Goal: Task Accomplishment & Management: Use online tool/utility

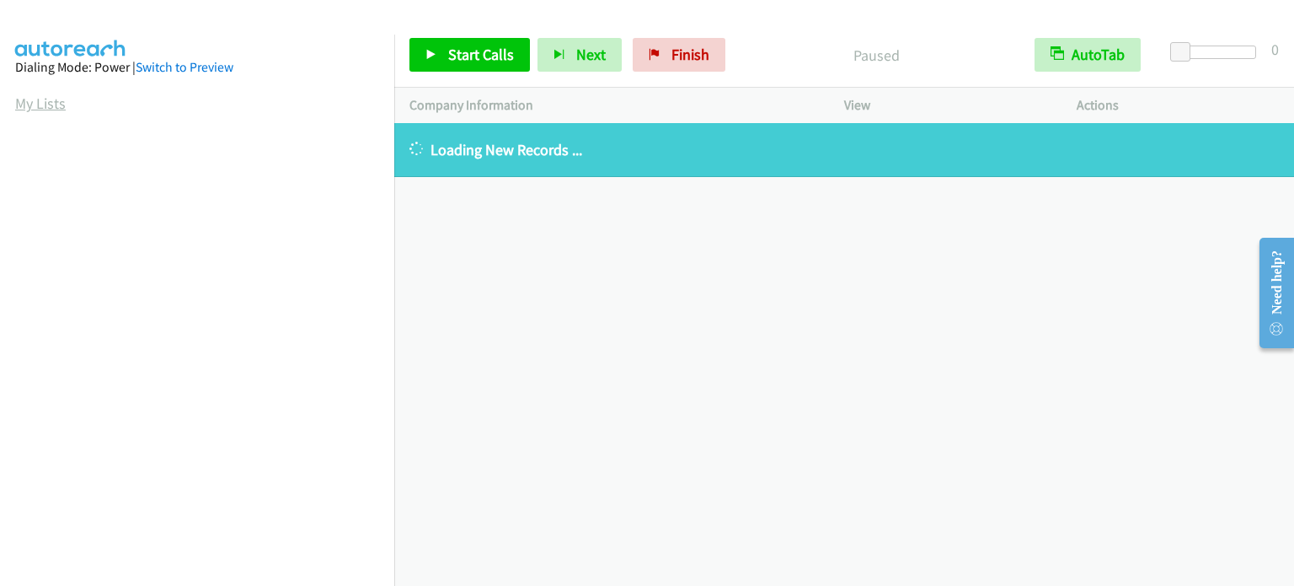
click at [52, 101] on link "My Lists" at bounding box center [40, 103] width 51 height 19
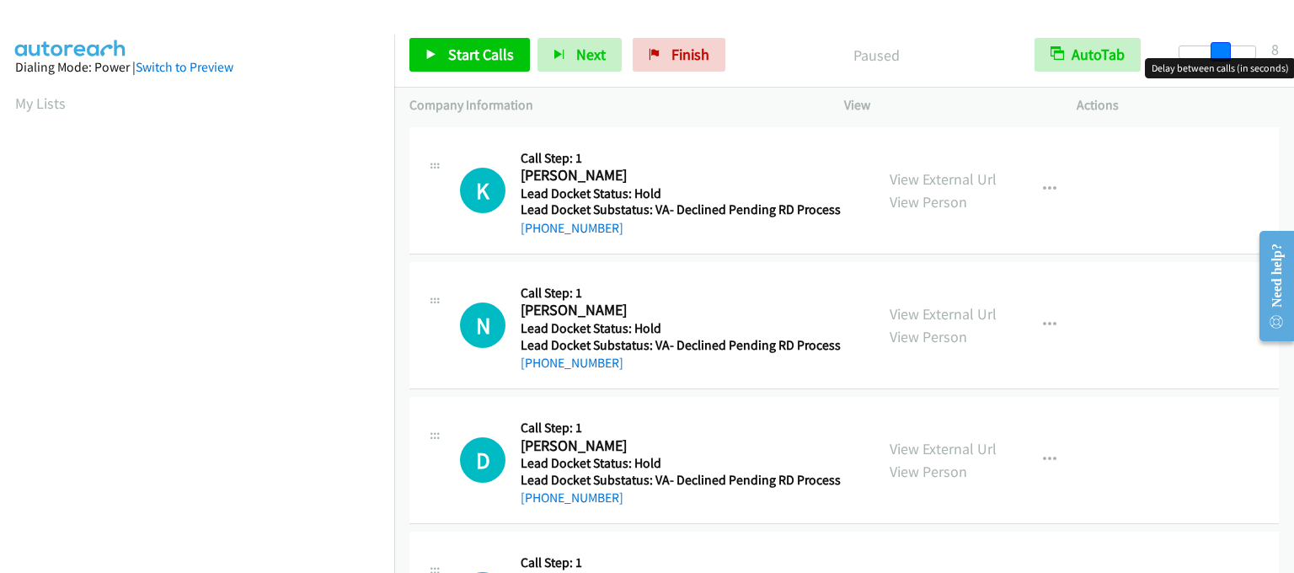
drag, startPoint x: 1185, startPoint y: 53, endPoint x: 1224, endPoint y: 56, distance: 38.9
click at [1224, 56] on span at bounding box center [1221, 52] width 20 height 20
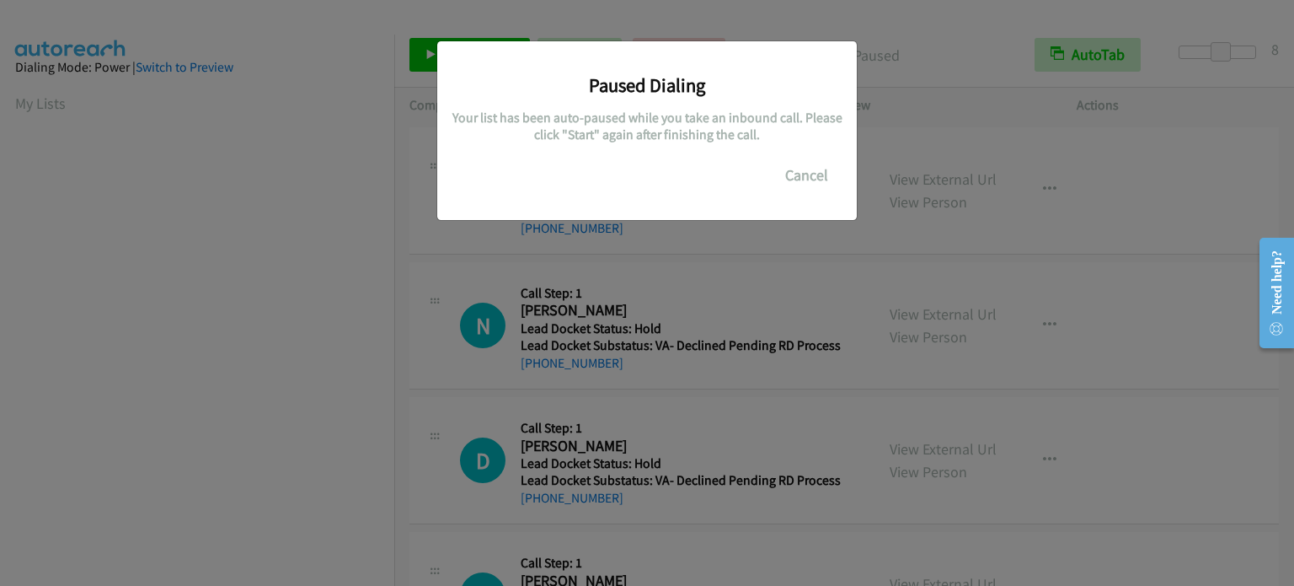
scroll to position [360, 0]
click at [290, 360] on div "Paused Dialing Your list has been auto-paused while you take an inbound call. P…" at bounding box center [647, 300] width 1294 height 571
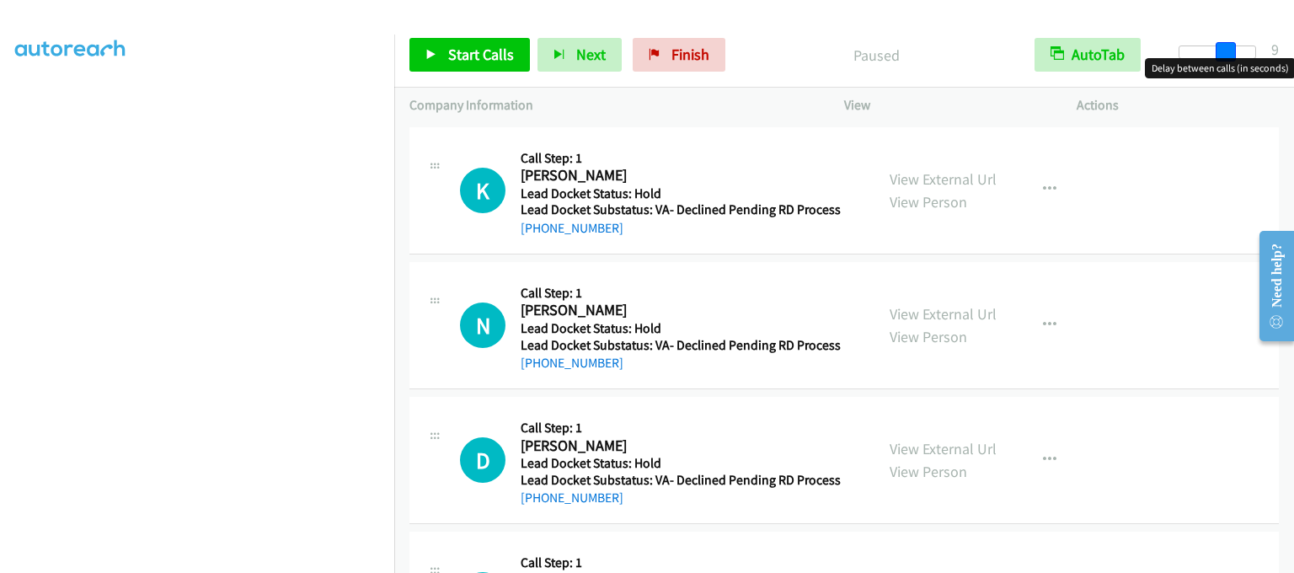
click at [1230, 54] on span at bounding box center [1226, 52] width 20 height 20
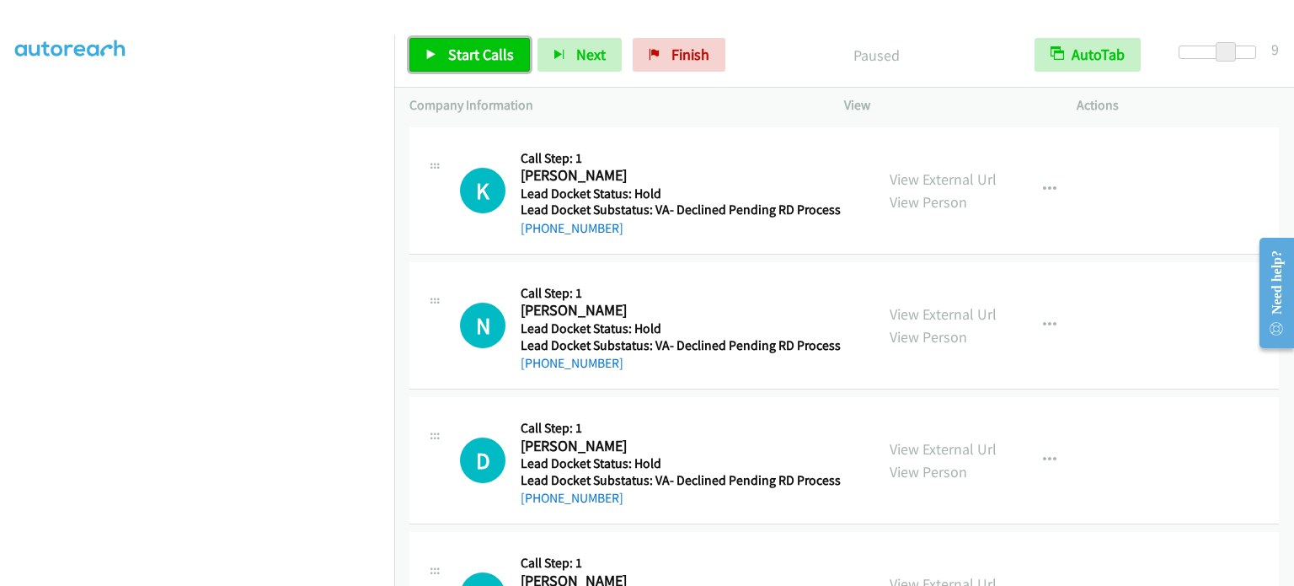
click at [489, 52] on span "Start Calls" at bounding box center [481, 54] width 66 height 19
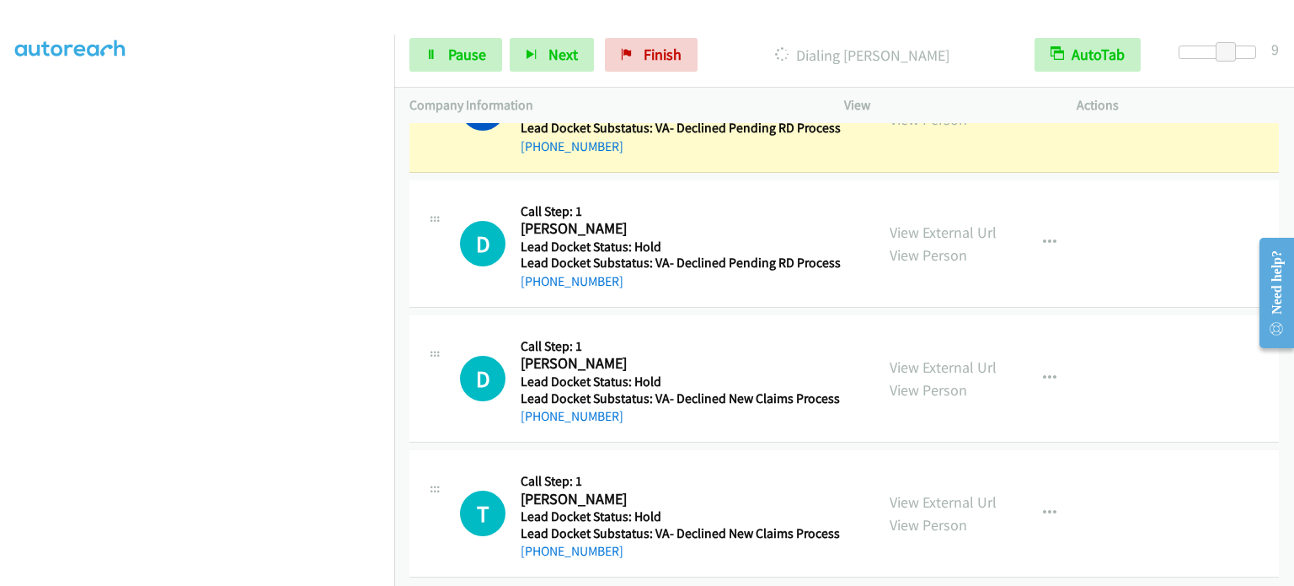
scroll to position [270, 0]
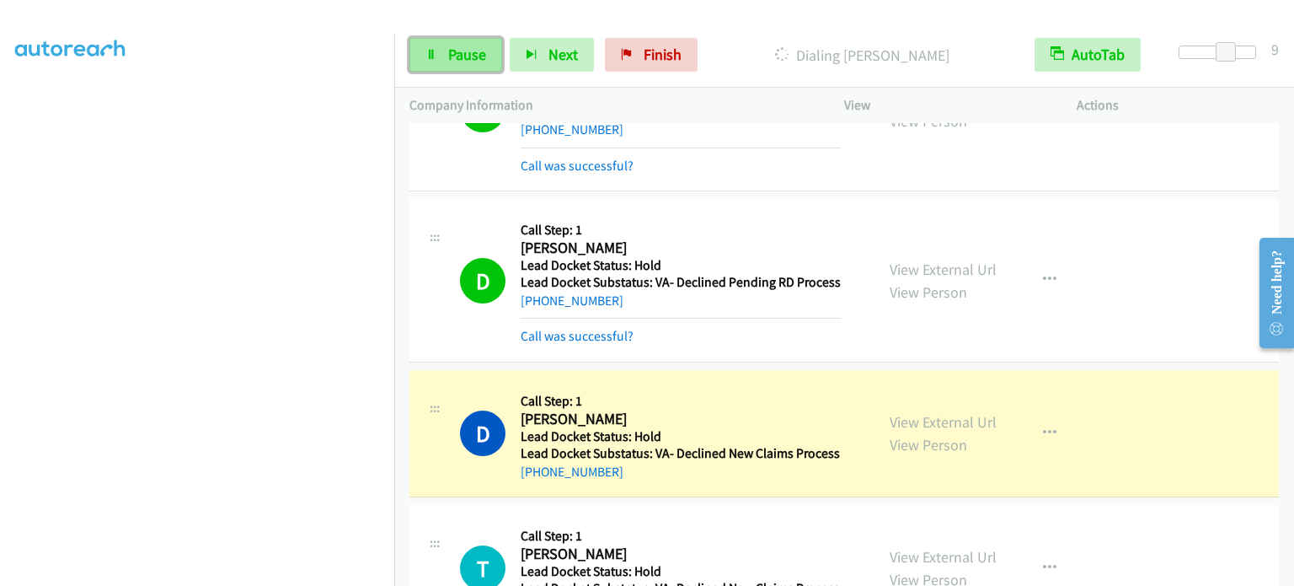
click at [462, 57] on span "Pause" at bounding box center [467, 54] width 38 height 19
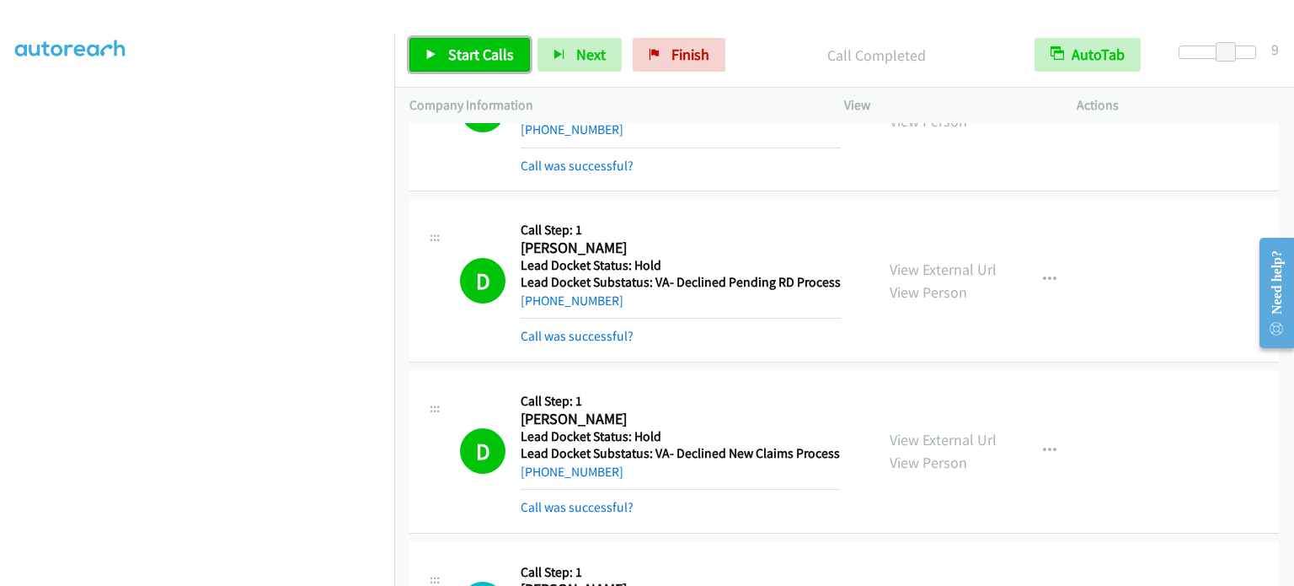
click at [490, 51] on span "Start Calls" at bounding box center [481, 54] width 66 height 19
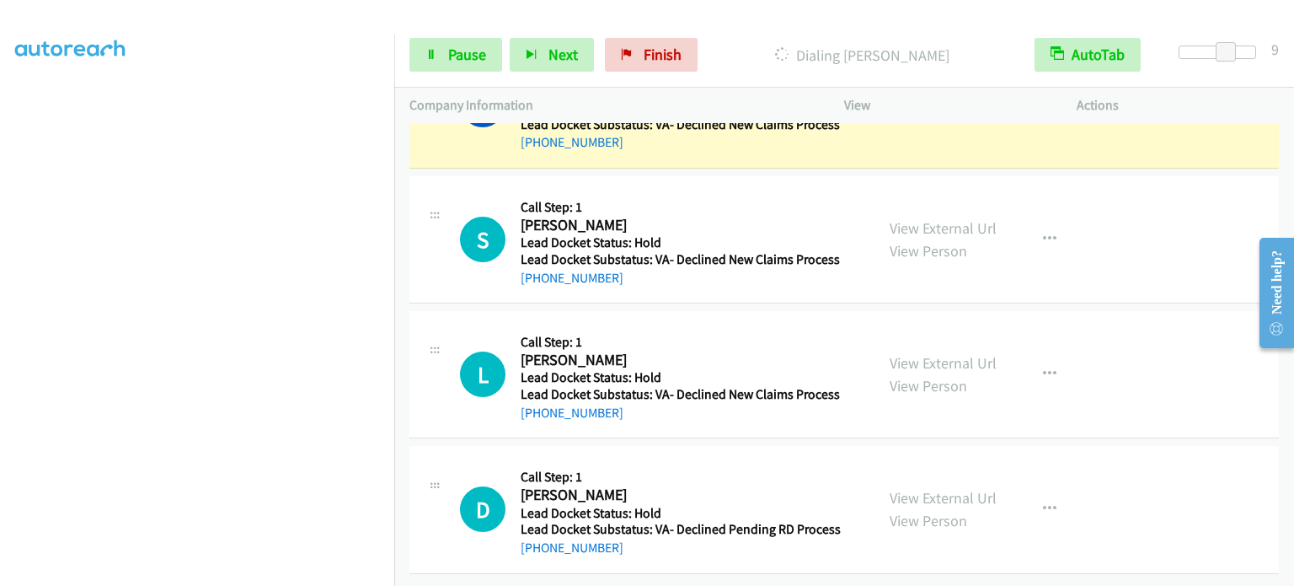
scroll to position [775, 0]
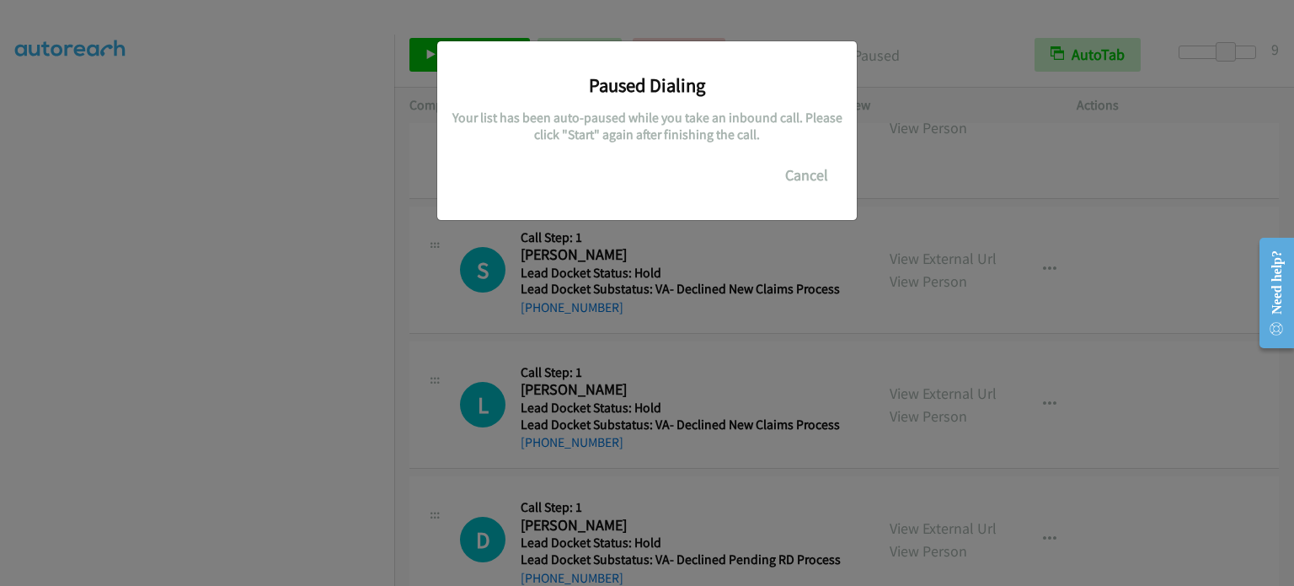
click at [232, 469] on div "Paused Dialing Your list has been auto-paused while you take an inbound call. P…" at bounding box center [647, 300] width 1294 height 571
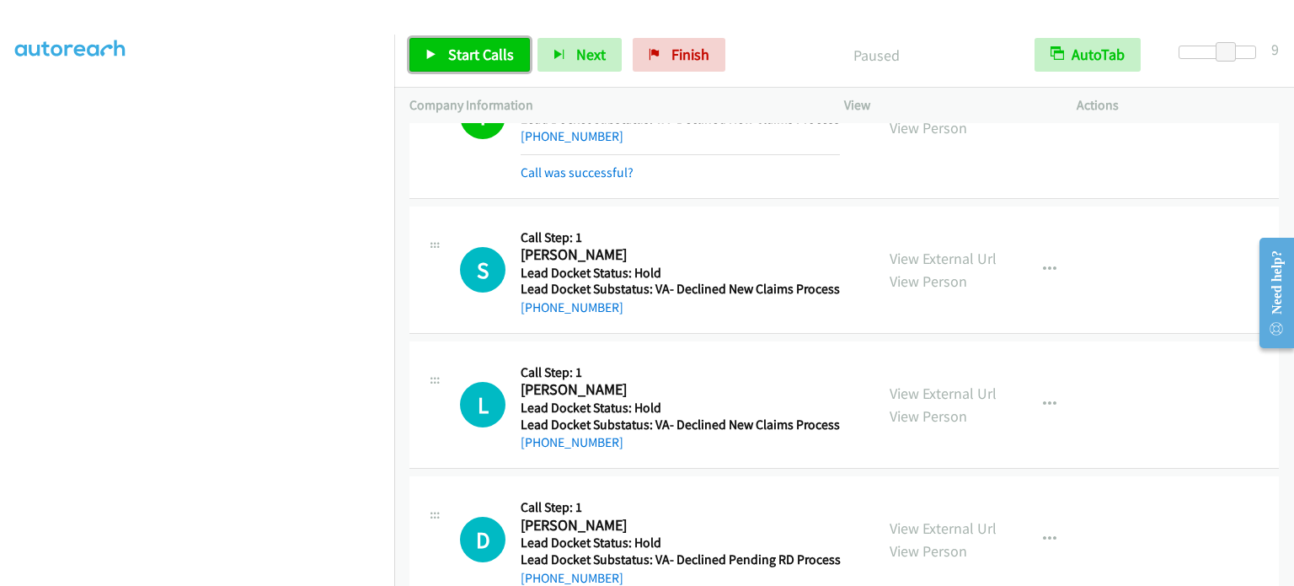
click at [468, 67] on link "Start Calls" at bounding box center [470, 55] width 121 height 34
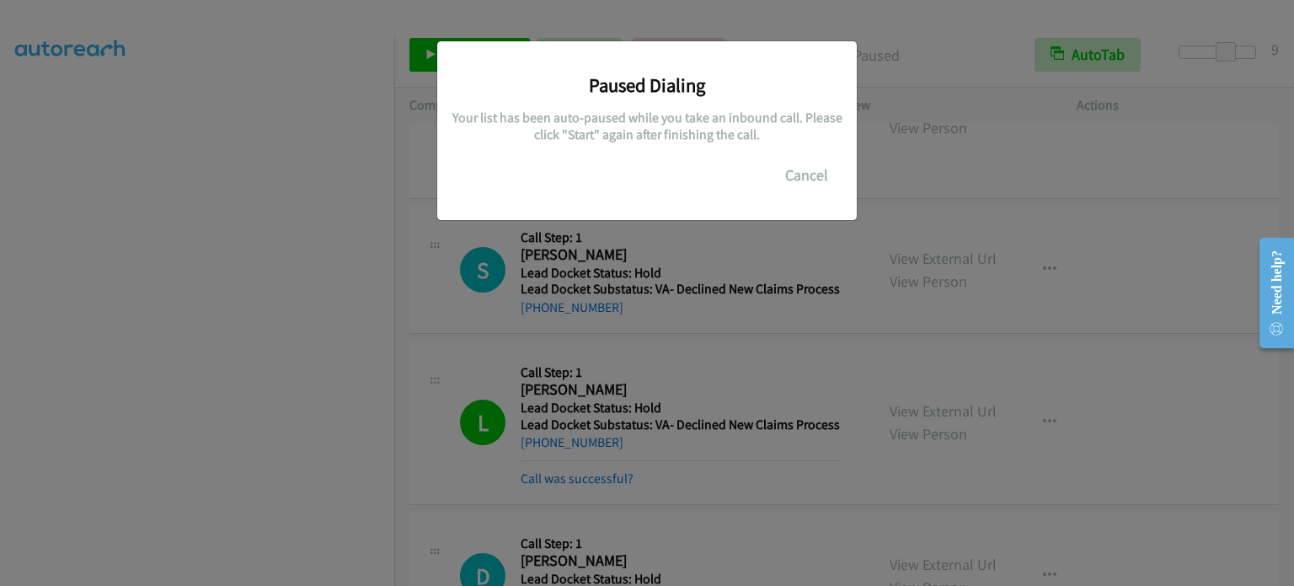
click at [205, 432] on div "Paused Dialing Your list has been auto-paused while you take an inbound call. P…" at bounding box center [647, 300] width 1294 height 571
click at [289, 388] on div "Paused Dialing Your list has been auto-paused while you take an inbound call. P…" at bounding box center [647, 300] width 1294 height 571
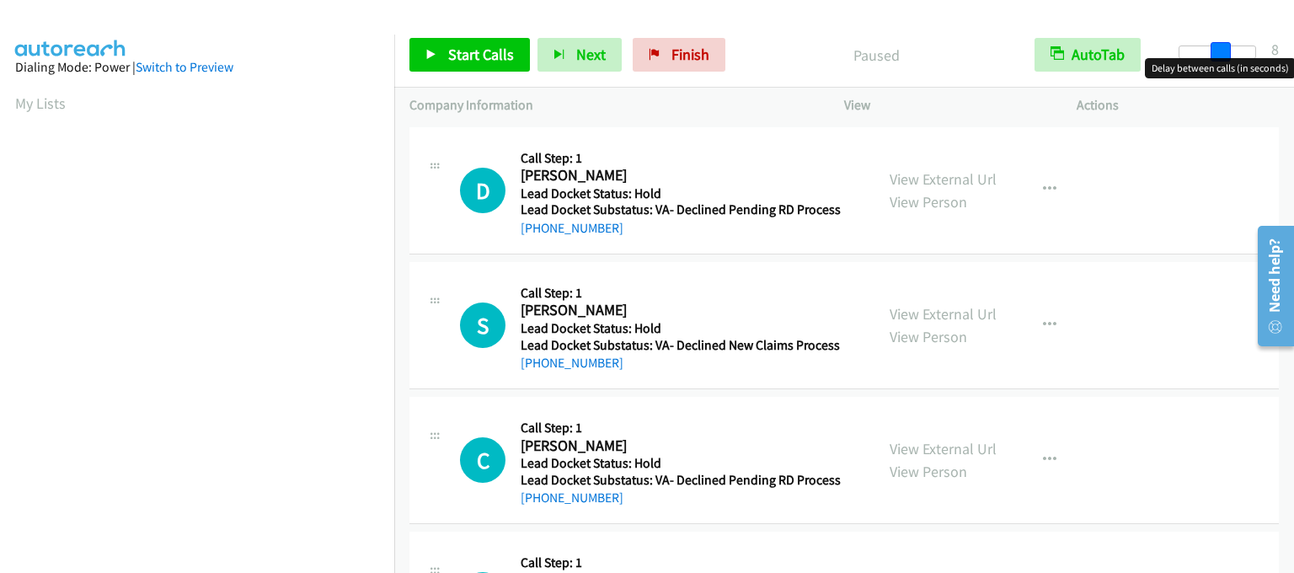
drag, startPoint x: 1184, startPoint y: 51, endPoint x: 1224, endPoint y: 54, distance: 39.8
click at [1224, 54] on span at bounding box center [1221, 52] width 20 height 20
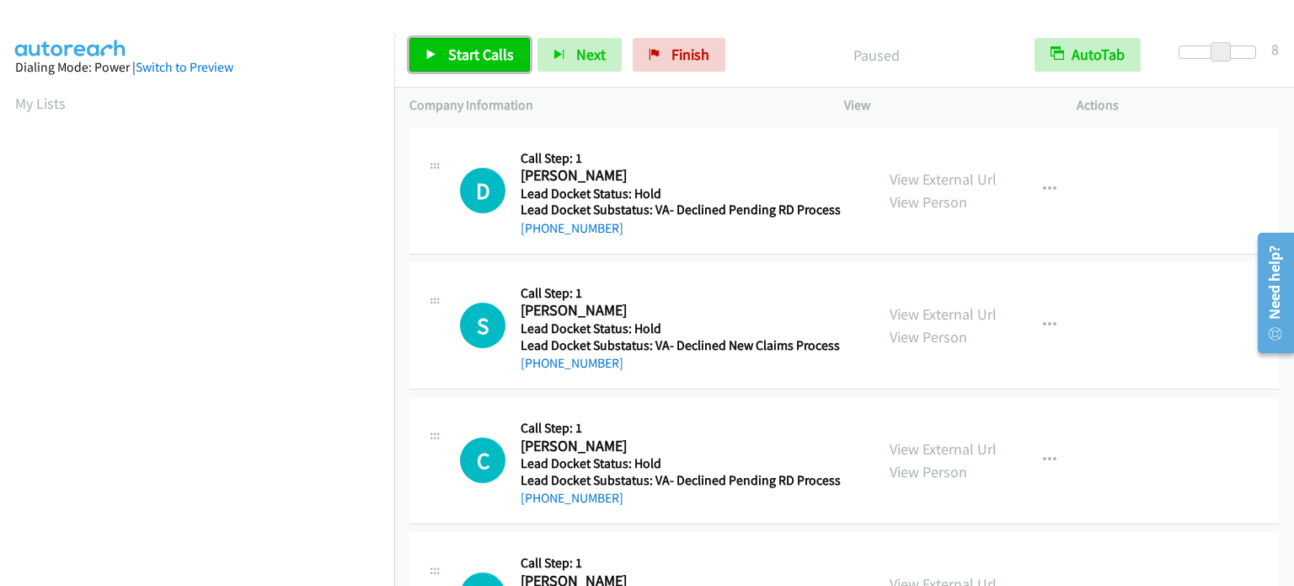
click at [485, 45] on span "Start Calls" at bounding box center [481, 54] width 66 height 19
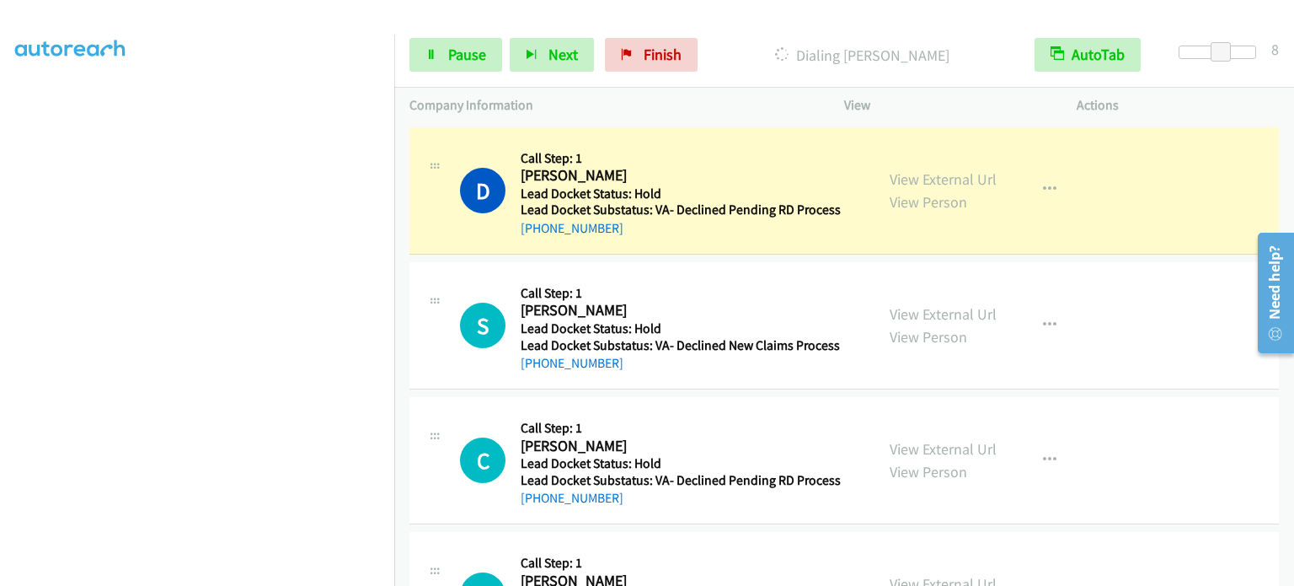
scroll to position [337, 0]
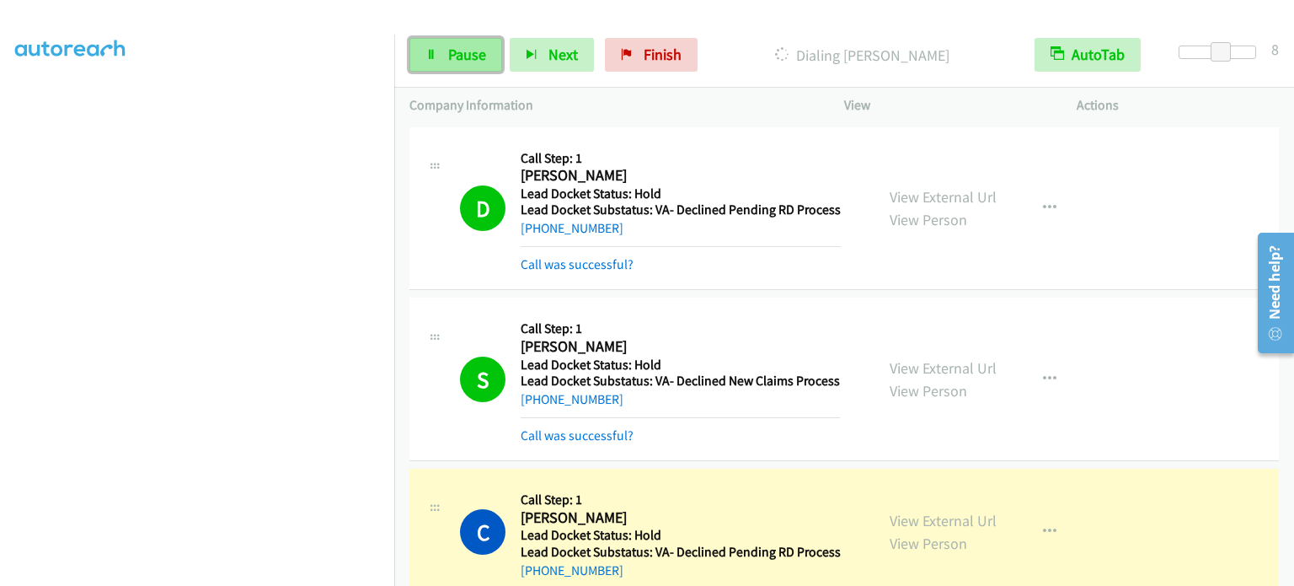
click at [475, 55] on span "Pause" at bounding box center [467, 54] width 38 height 19
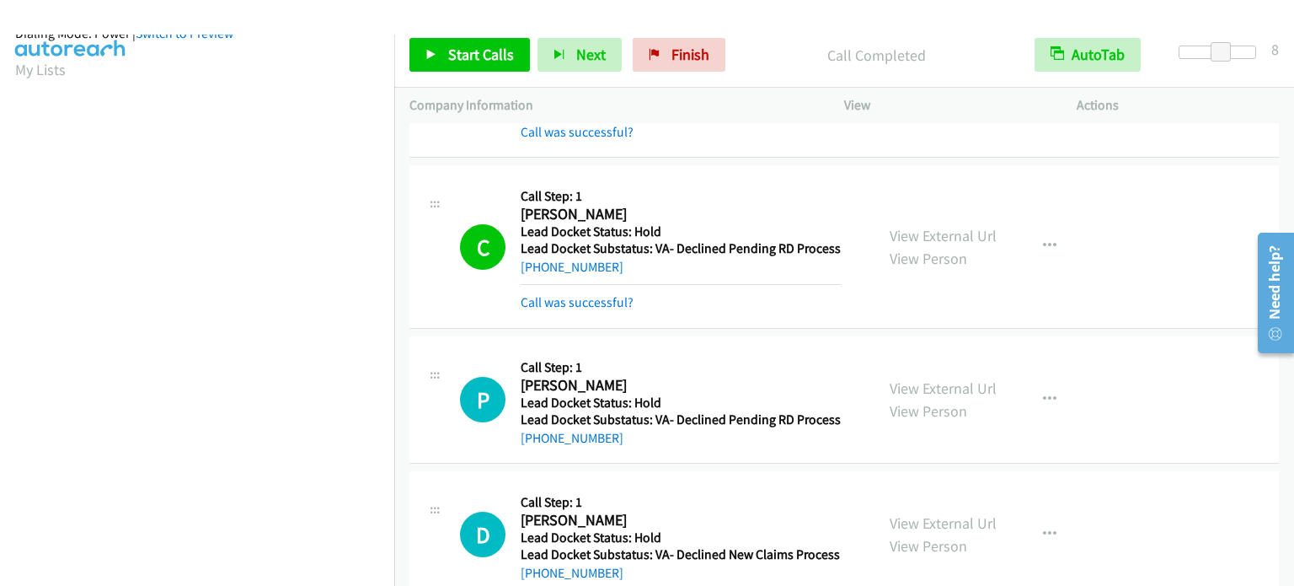
scroll to position [0, 0]
click at [16, 105] on link "My Lists" at bounding box center [40, 103] width 51 height 19
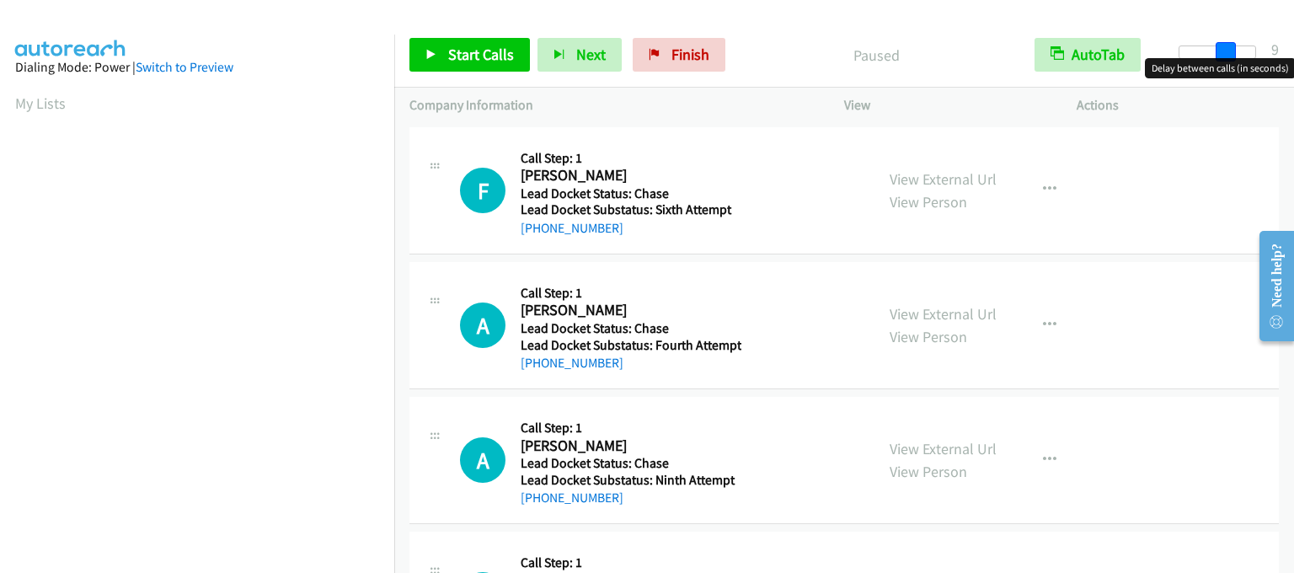
drag, startPoint x: 1183, startPoint y: 50, endPoint x: 1228, endPoint y: 51, distance: 44.7
click at [1228, 51] on span at bounding box center [1226, 52] width 20 height 20
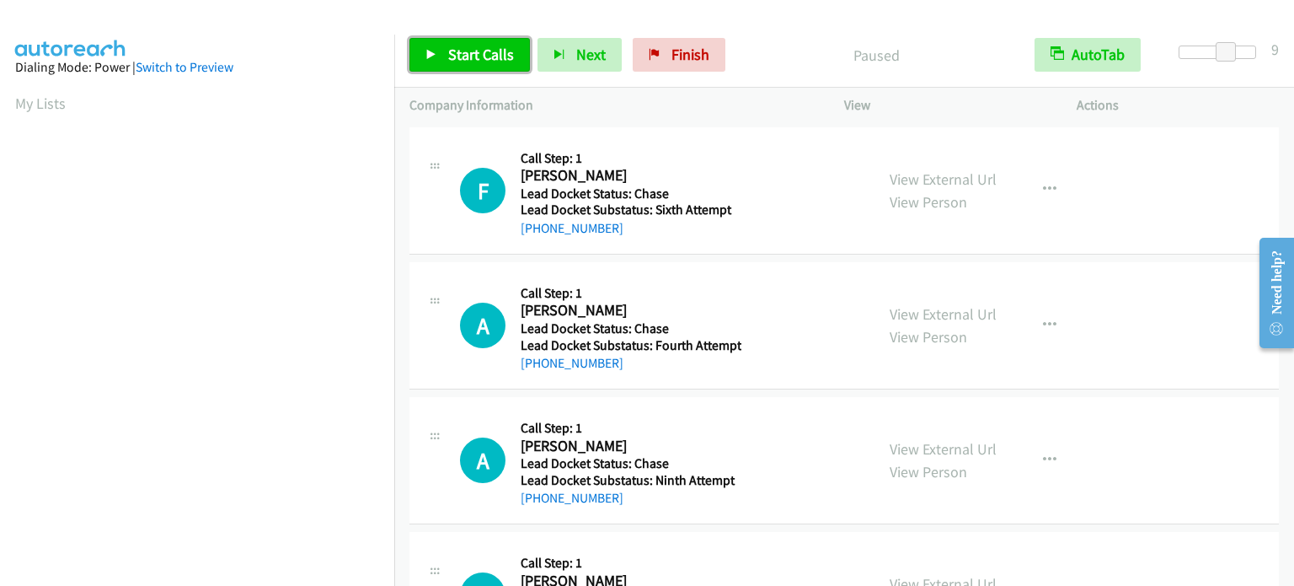
click at [433, 53] on icon at bounding box center [432, 56] width 12 height 12
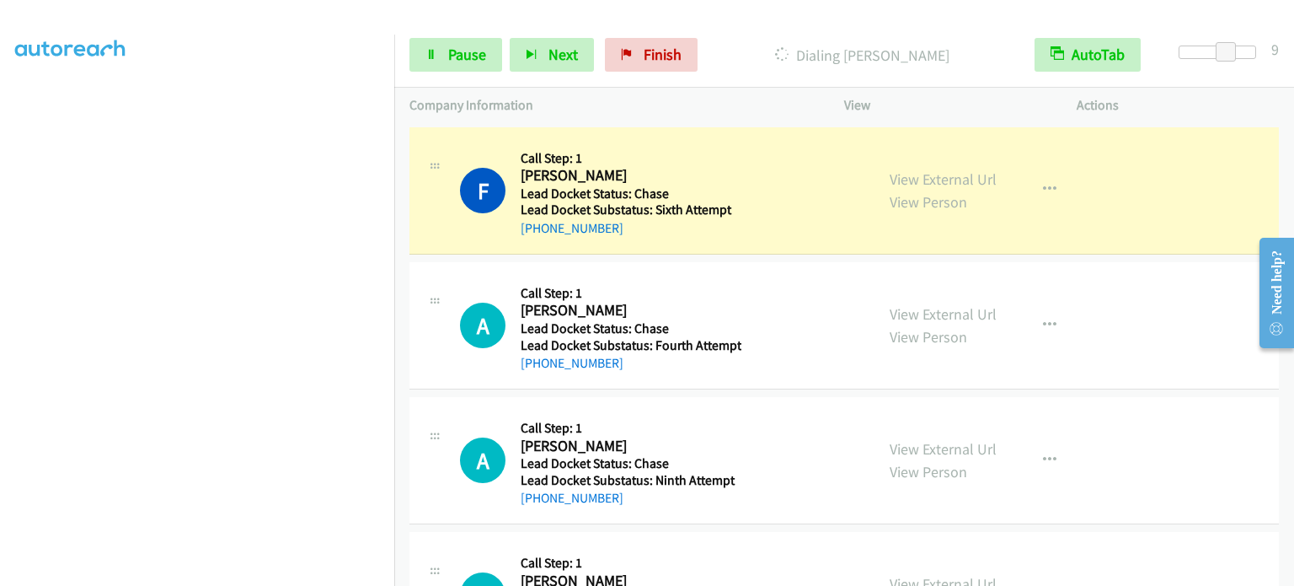
scroll to position [360, 0]
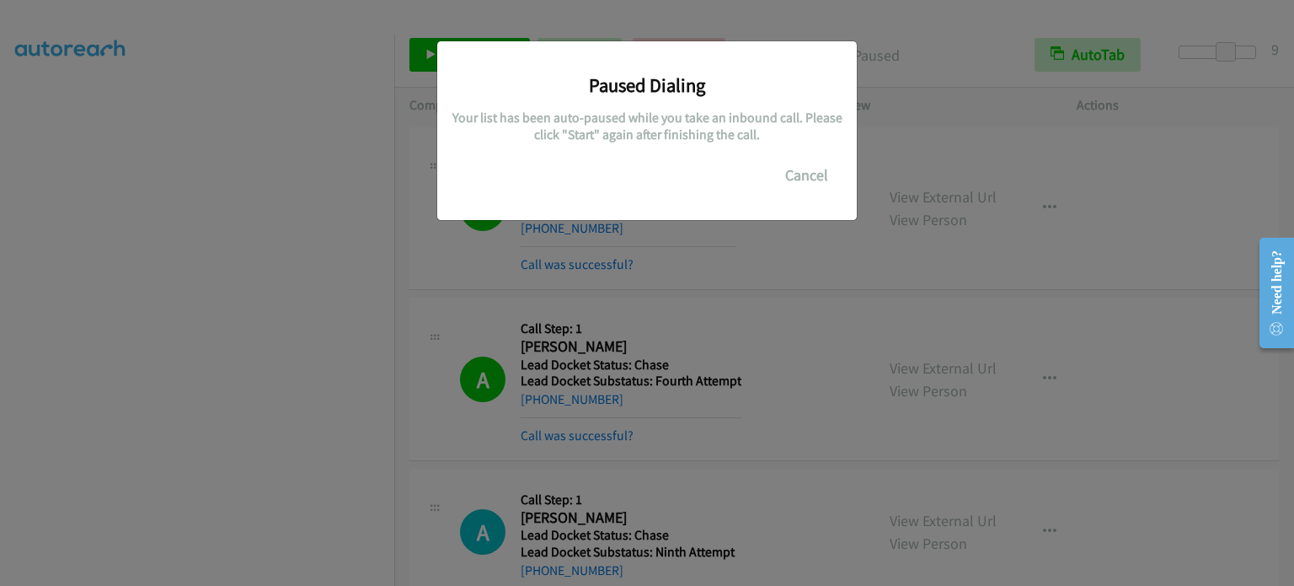
click at [310, 454] on div "Paused Dialing Your list has been auto-paused while you take an inbound call. P…" at bounding box center [647, 300] width 1294 height 571
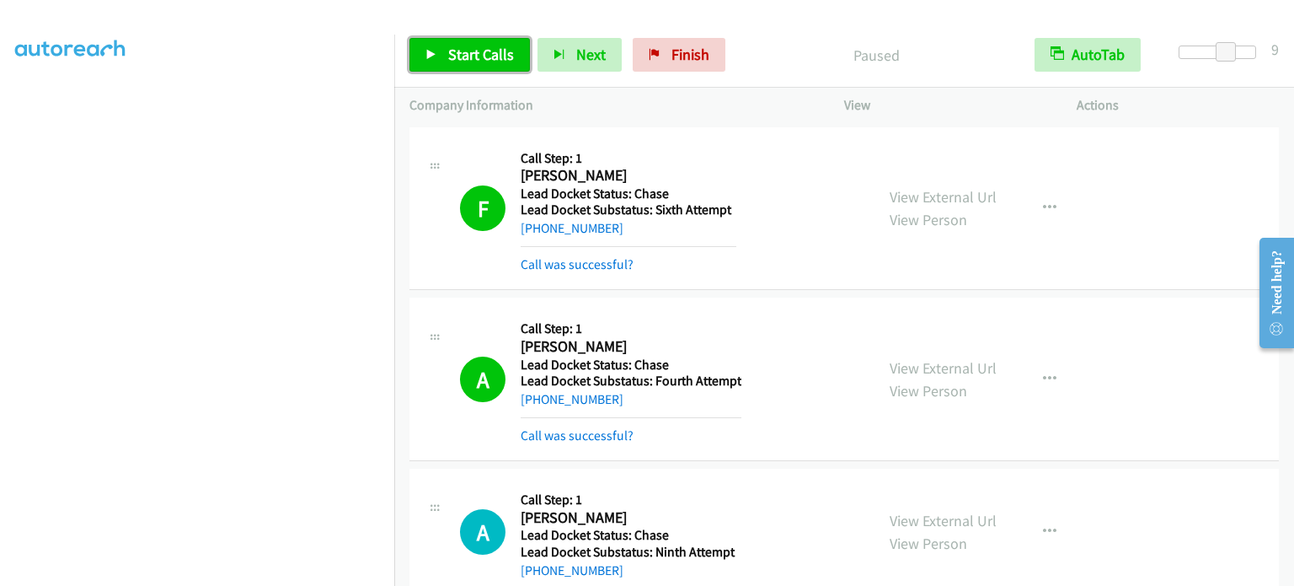
click at [479, 60] on span "Start Calls" at bounding box center [481, 54] width 66 height 19
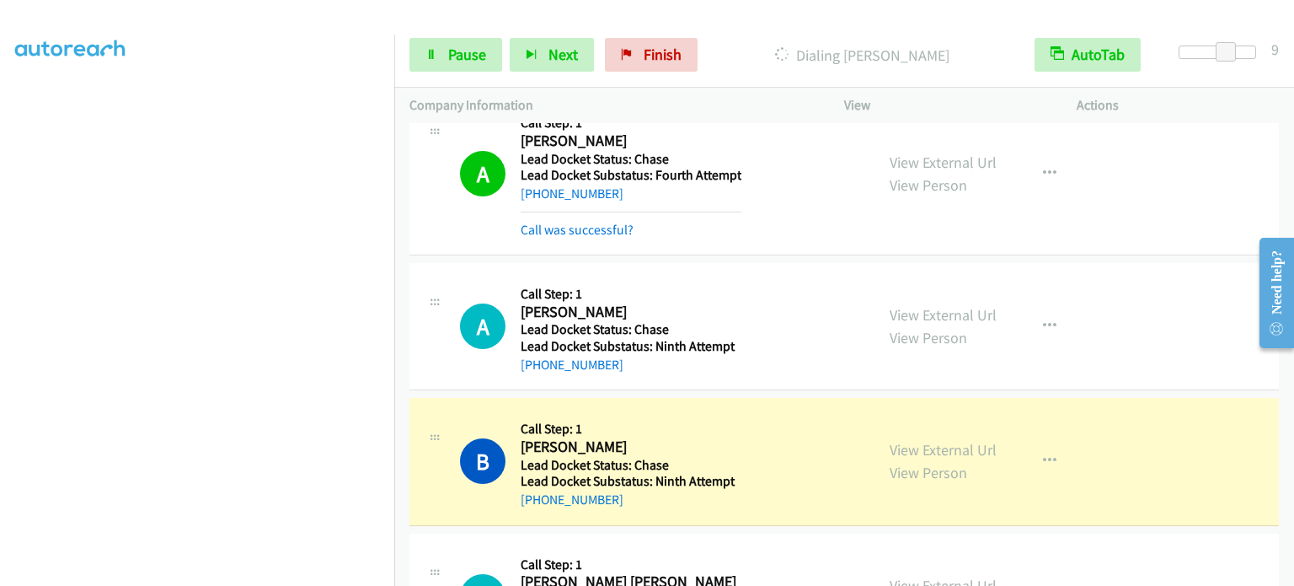
scroll to position [303, 0]
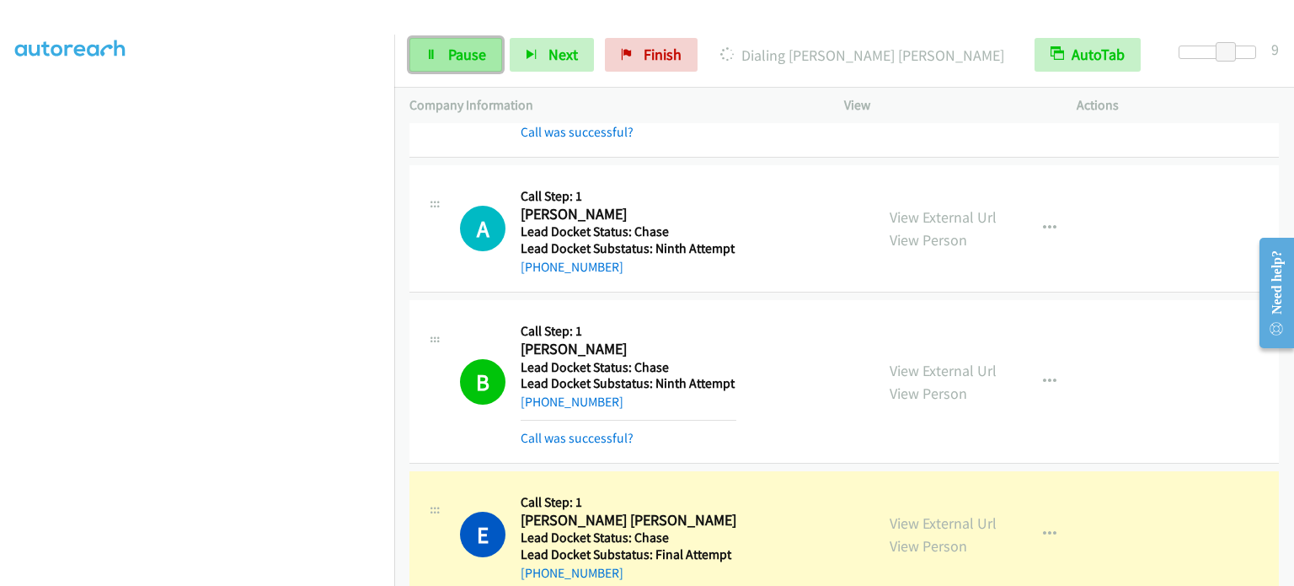
click at [433, 53] on icon at bounding box center [432, 56] width 12 height 12
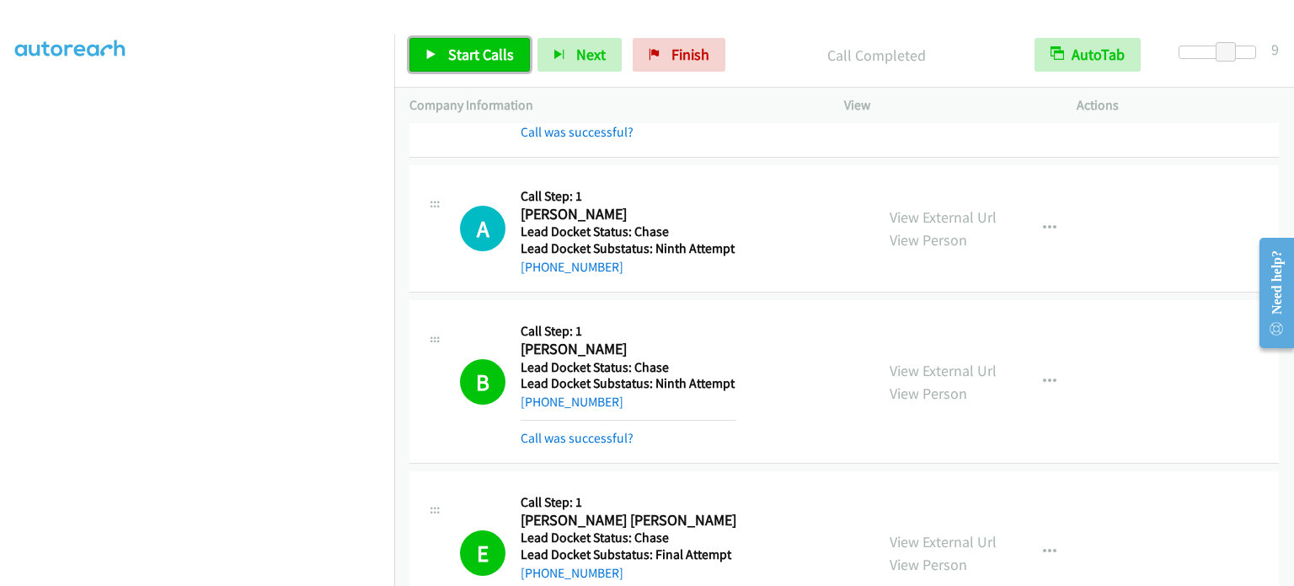
click at [445, 60] on link "Start Calls" at bounding box center [470, 55] width 121 height 34
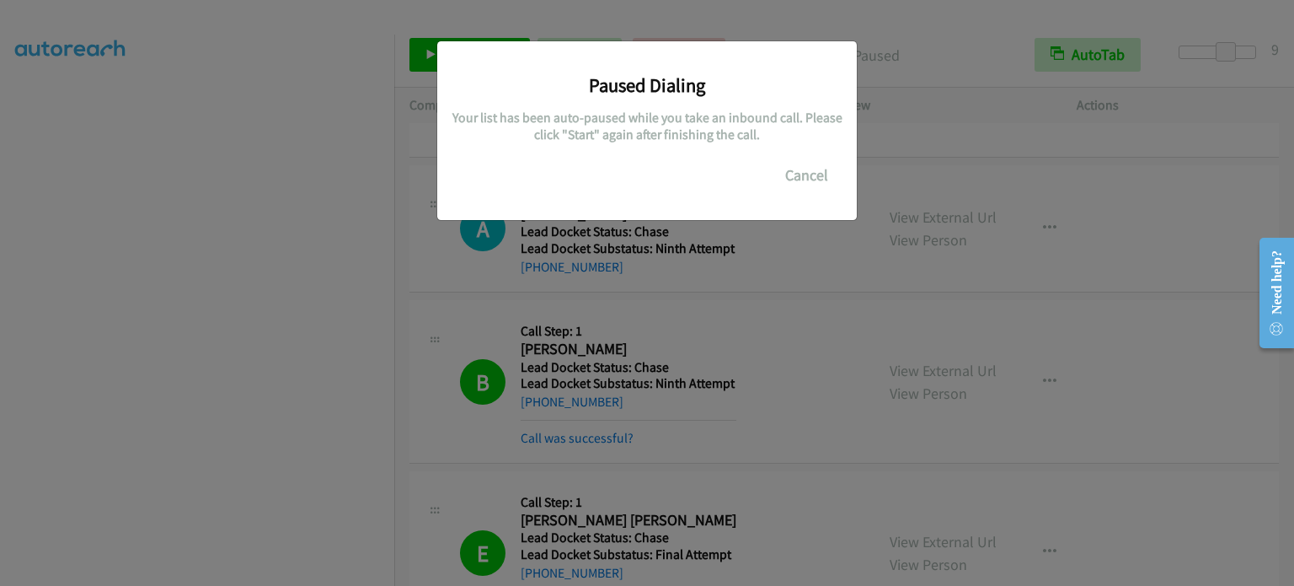
click at [104, 126] on div "Paused Dialing Your list has been auto-paused while you take an inbound call. P…" at bounding box center [647, 300] width 1294 height 571
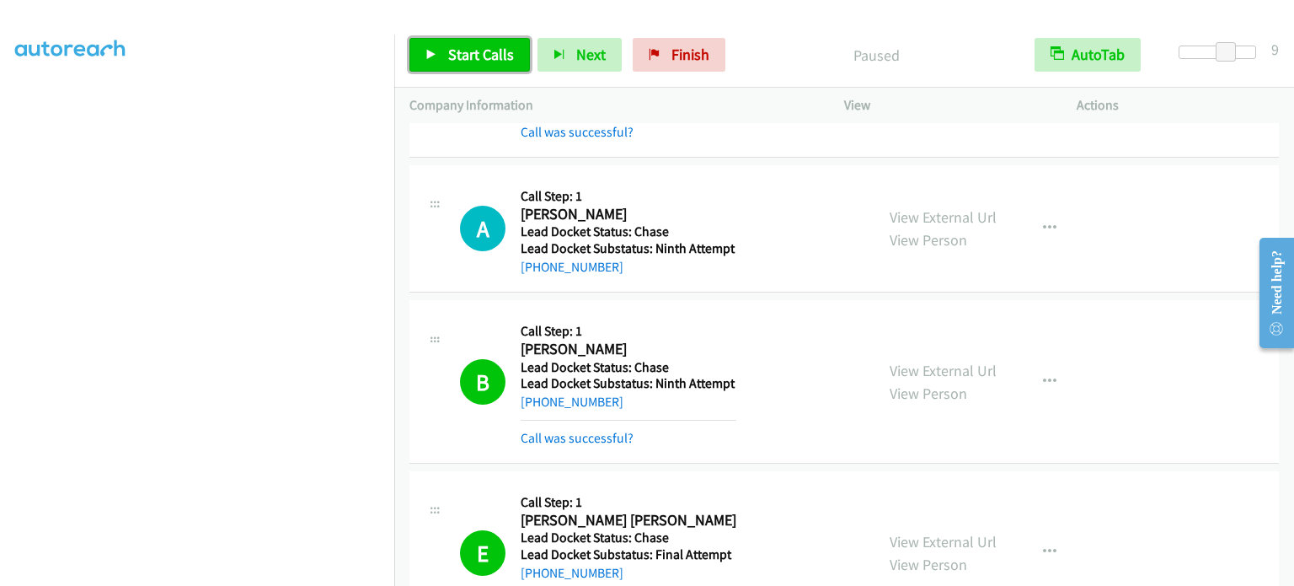
click at [482, 55] on span "Start Calls" at bounding box center [481, 54] width 66 height 19
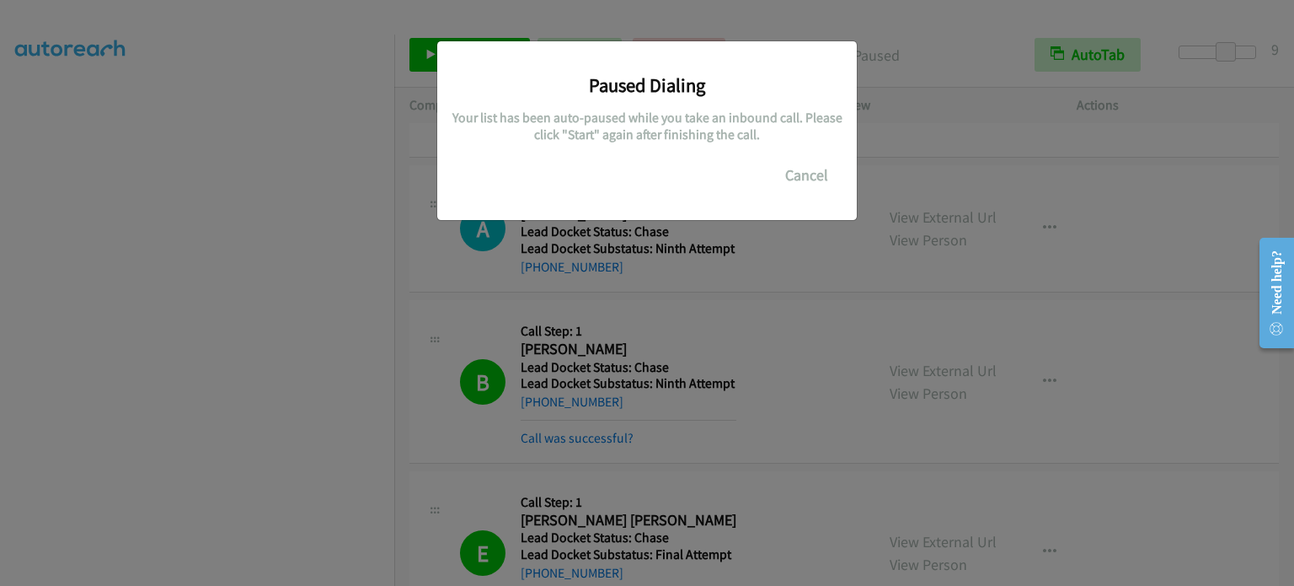
drag, startPoint x: 152, startPoint y: 534, endPoint x: 174, endPoint y: 311, distance: 224.5
click at [152, 533] on div "Paused Dialing Your list has been auto-paused while you take an inbound call. P…" at bounding box center [647, 300] width 1294 height 571
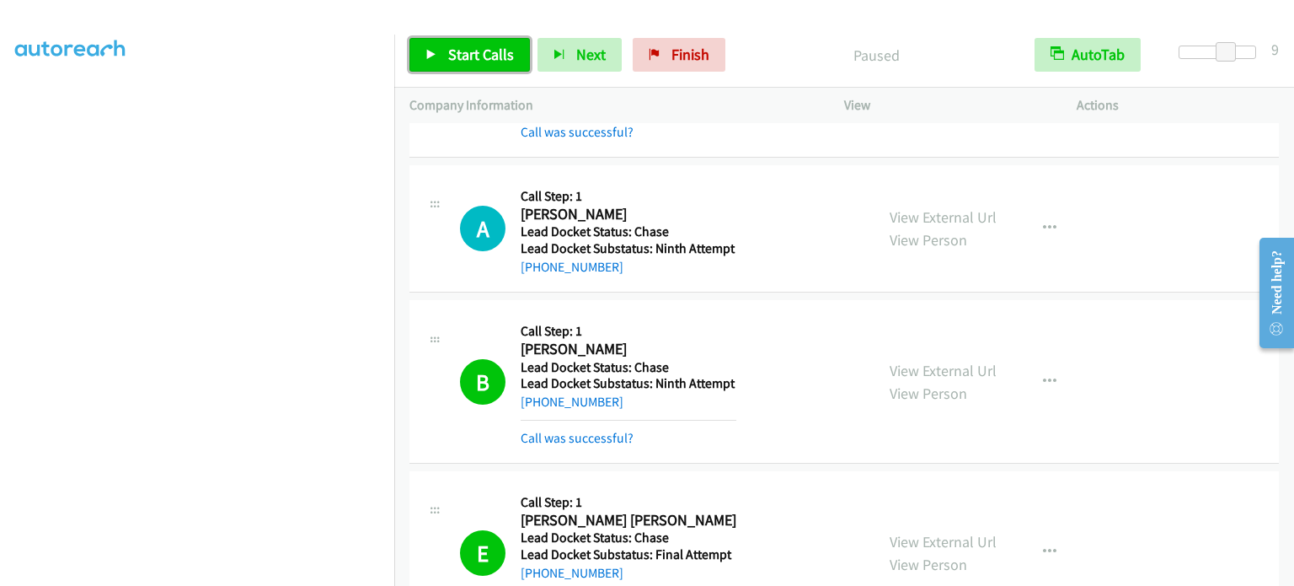
click at [481, 63] on link "Start Calls" at bounding box center [470, 55] width 121 height 34
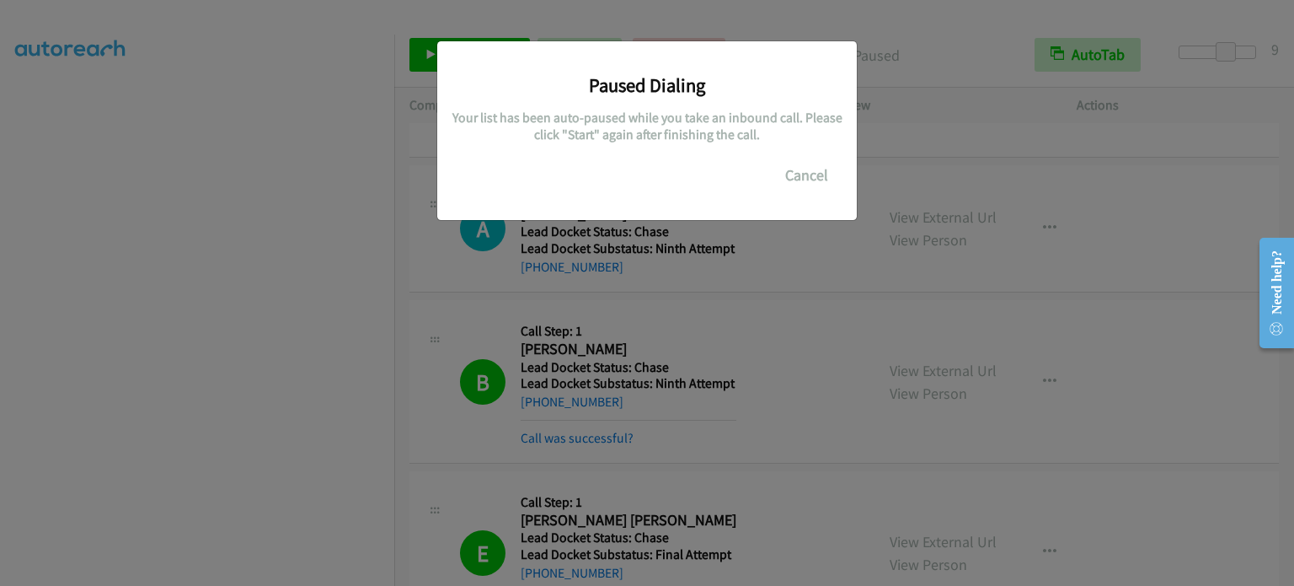
click at [336, 429] on div "Paused Dialing Your list has been auto-paused while you take an inbound call. P…" at bounding box center [647, 300] width 1294 height 571
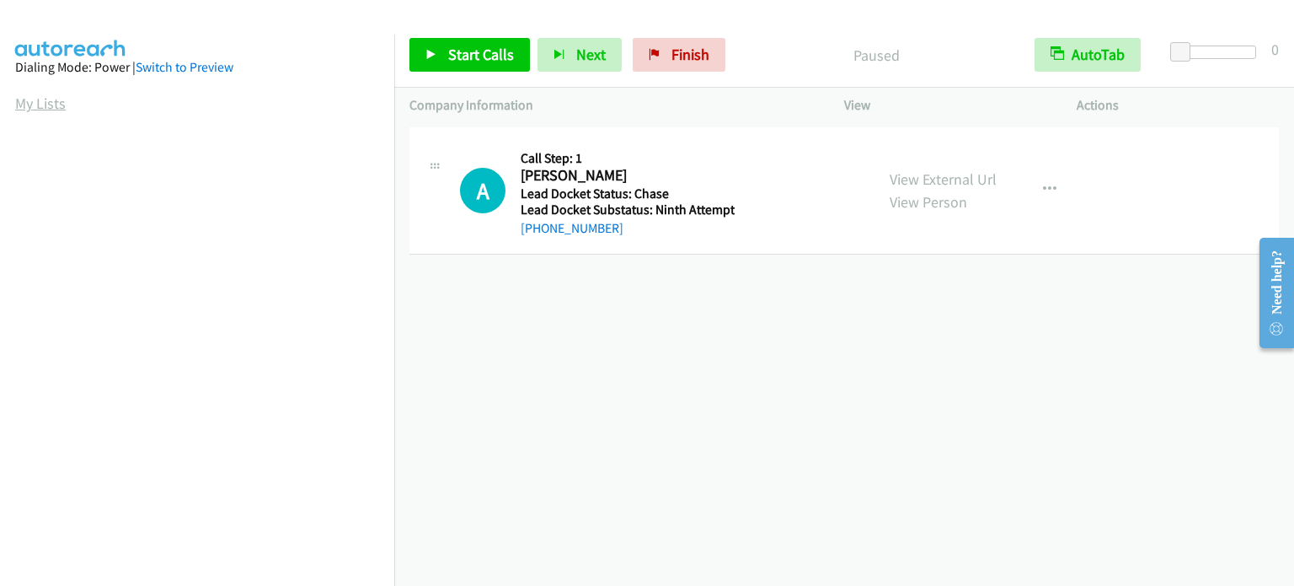
click at [42, 110] on link "My Lists" at bounding box center [40, 103] width 51 height 19
click at [472, 51] on span "Start Calls" at bounding box center [481, 54] width 66 height 19
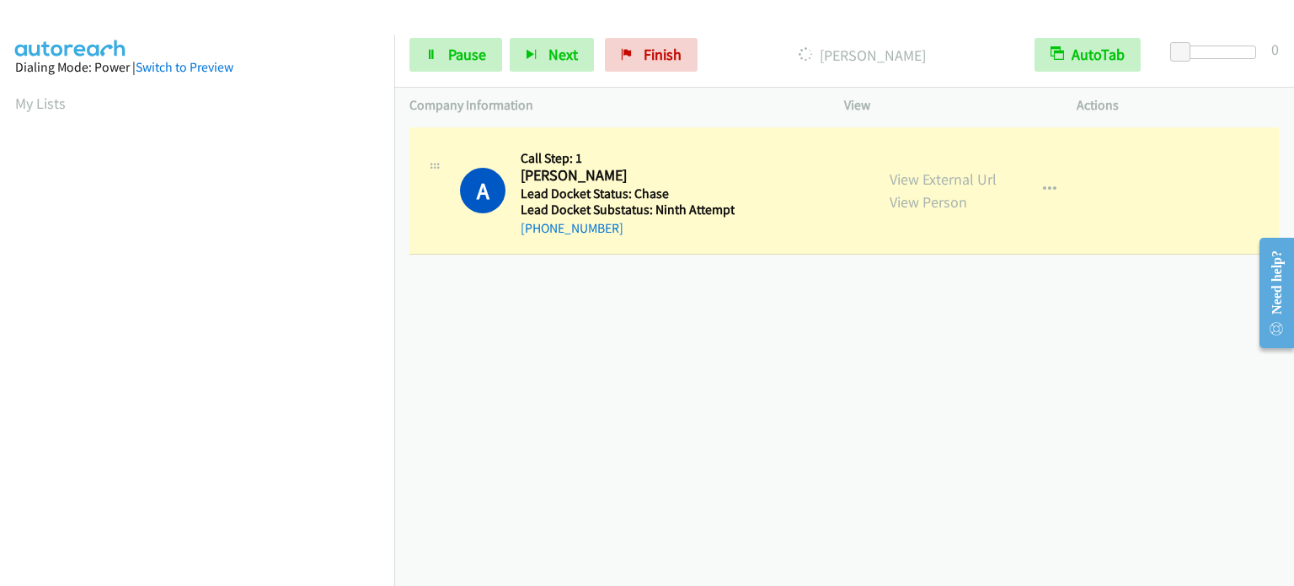
scroll to position [360, 0]
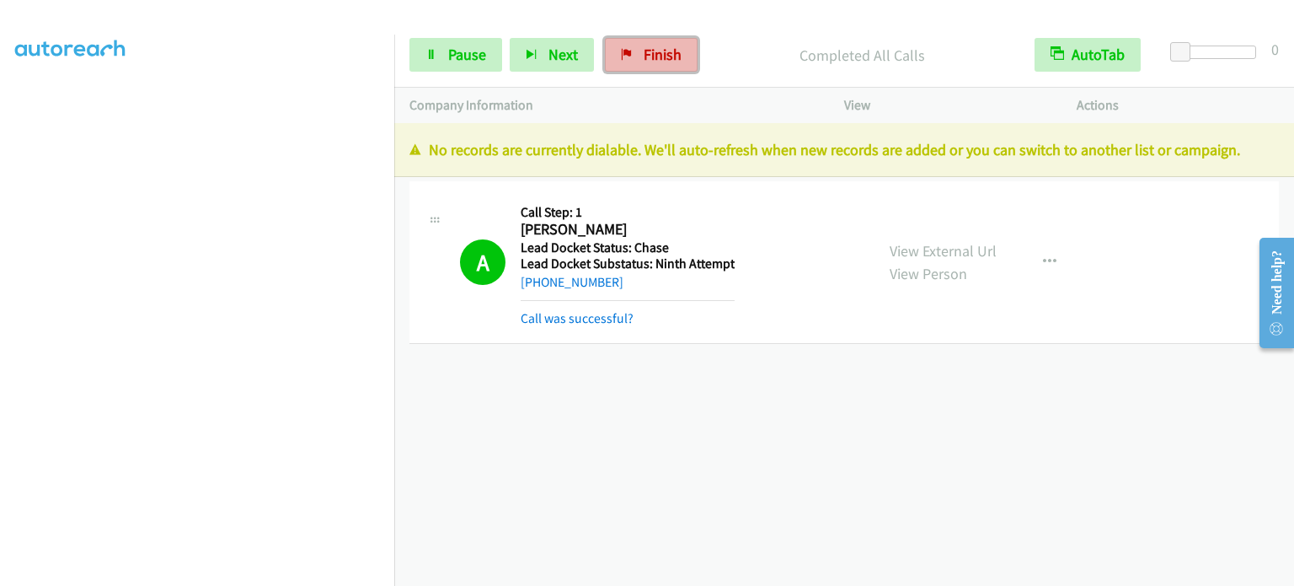
click at [665, 50] on span "Finish" at bounding box center [663, 54] width 38 height 19
